Goal: Browse casually: Explore the website without a specific task or goal

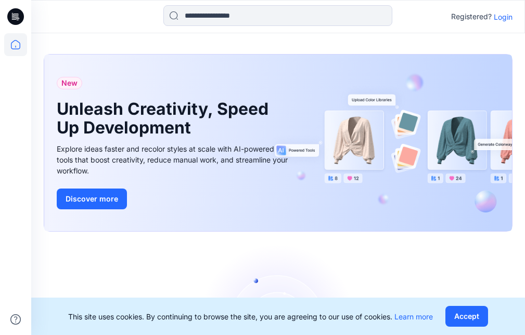
click at [507, 17] on p "Login" at bounding box center [502, 16] width 19 height 11
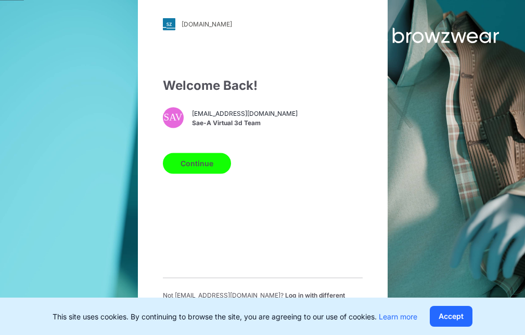
click at [211, 174] on button "Continue" at bounding box center [197, 163] width 68 height 21
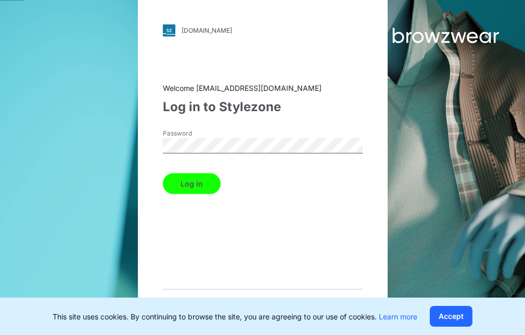
click at [206, 185] on button "Log in" at bounding box center [192, 183] width 58 height 21
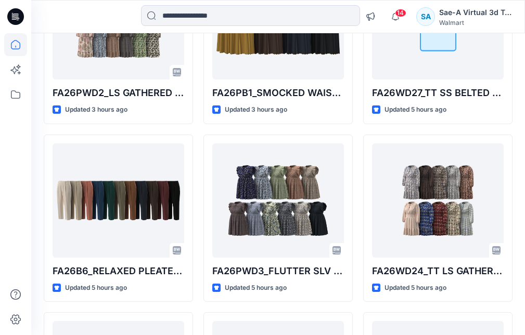
scroll to position [323, 0]
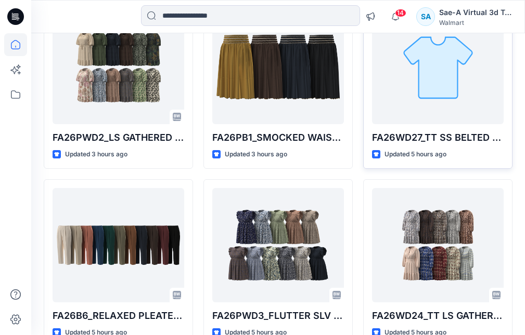
click at [407, 106] on div at bounding box center [438, 67] width 132 height 114
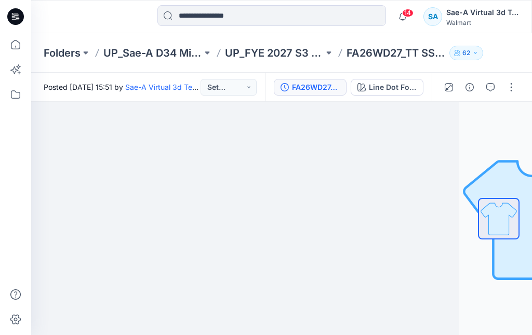
click at [305, 83] on div "FA26WD27_ADM_TT SS BELTED SHORT DRESS_SaeA_092325" at bounding box center [316, 87] width 48 height 11
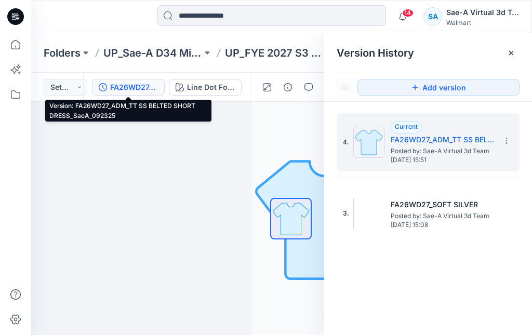
click at [415, 219] on span "Posted by: Sae-A Virtual 3d Team" at bounding box center [443, 216] width 104 height 10
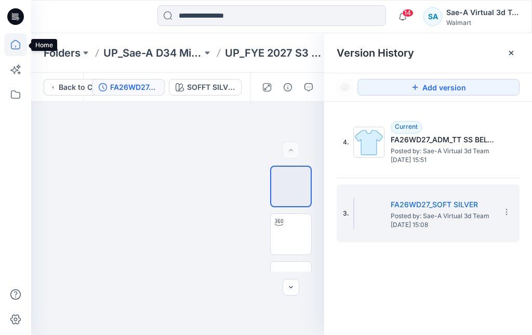
click at [18, 42] on icon at bounding box center [15, 44] width 9 height 9
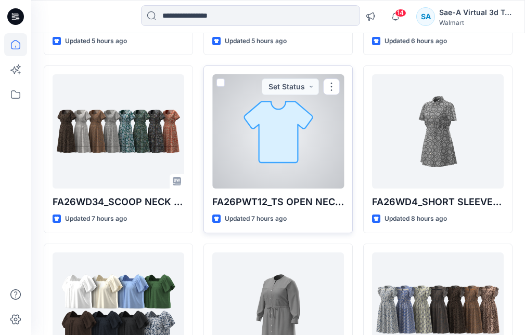
scroll to position [511, 0]
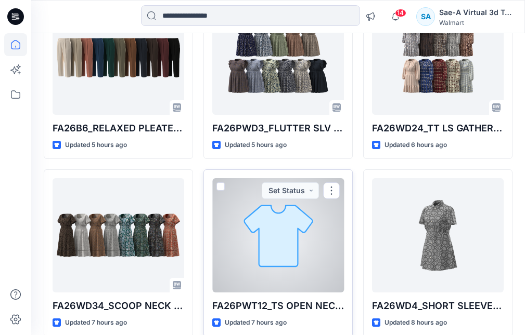
click at [286, 234] on div at bounding box center [278, 235] width 132 height 114
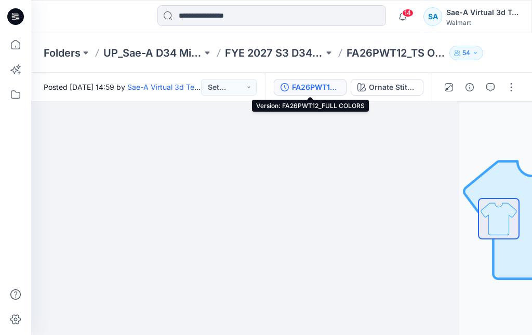
click at [341, 90] on button "FA26PWT12_FULL COLORS" at bounding box center [310, 87] width 73 height 17
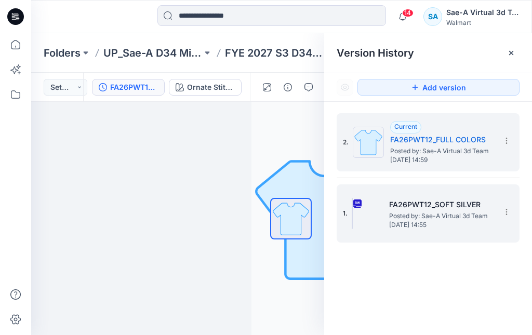
click at [430, 203] on h5 "FA26PWT12_SOFT SILVER" at bounding box center [441, 205] width 104 height 12
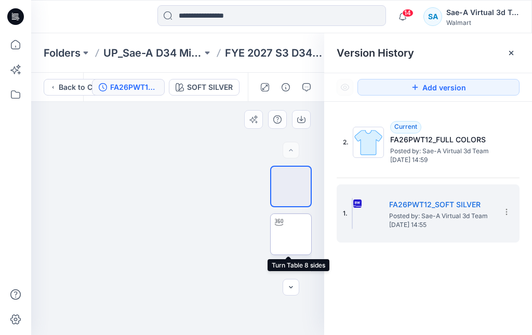
click at [291, 234] on img at bounding box center [291, 234] width 0 height 0
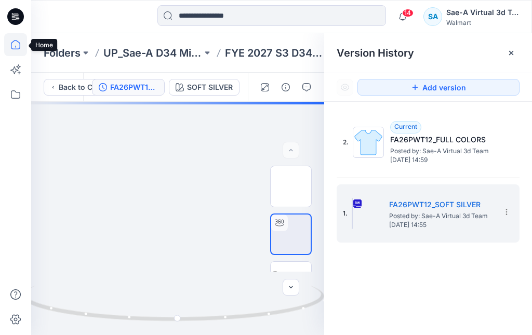
click at [20, 40] on icon at bounding box center [15, 44] width 23 height 23
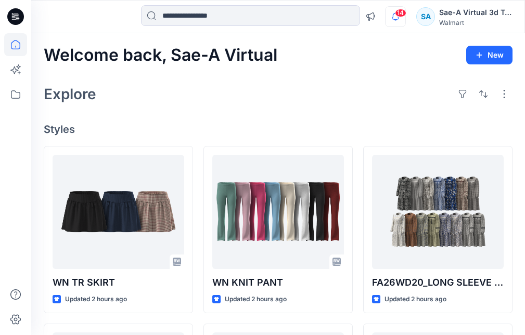
click at [400, 18] on icon "button" at bounding box center [395, 16] width 20 height 21
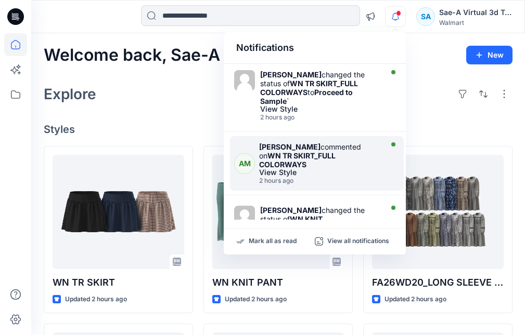
click at [335, 153] on strong "WN TR SKIRT_FULL COLORWAYS" at bounding box center [297, 160] width 76 height 18
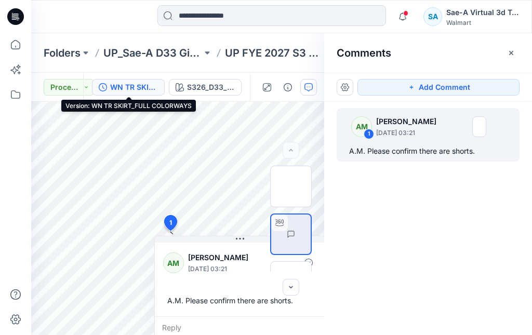
click at [150, 85] on div "WN TR SKIRT_FULL COLORWAYS" at bounding box center [134, 87] width 48 height 11
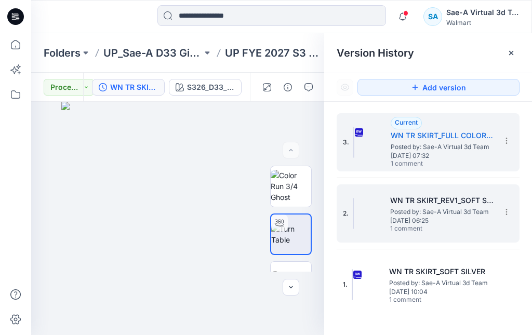
click at [399, 221] on span "[DATE] 06:25" at bounding box center [442, 220] width 104 height 7
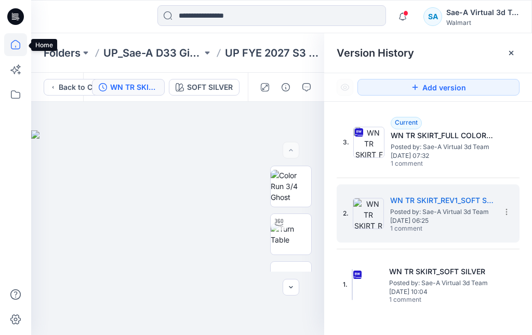
click at [20, 44] on icon at bounding box center [15, 44] width 9 height 9
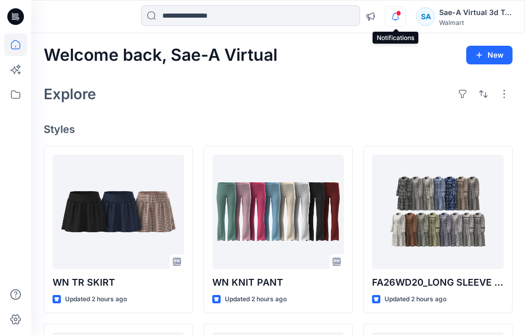
click at [399, 18] on icon "button" at bounding box center [395, 16] width 20 height 21
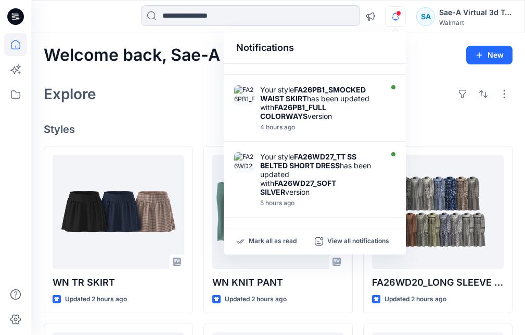
scroll to position [416, 0]
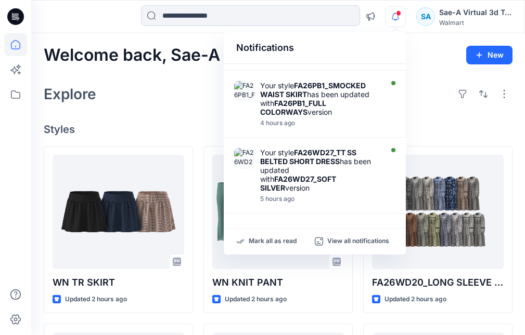
click at [196, 94] on div "Explore" at bounding box center [278, 94] width 468 height 25
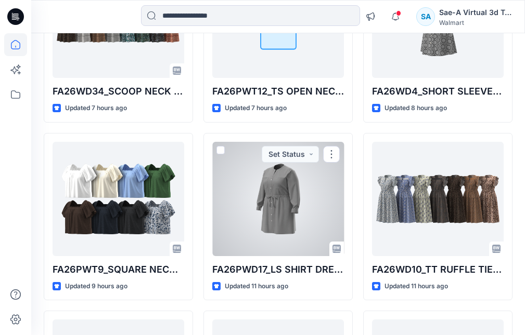
scroll to position [728, 0]
